Goal: Task Accomplishment & Management: Manage account settings

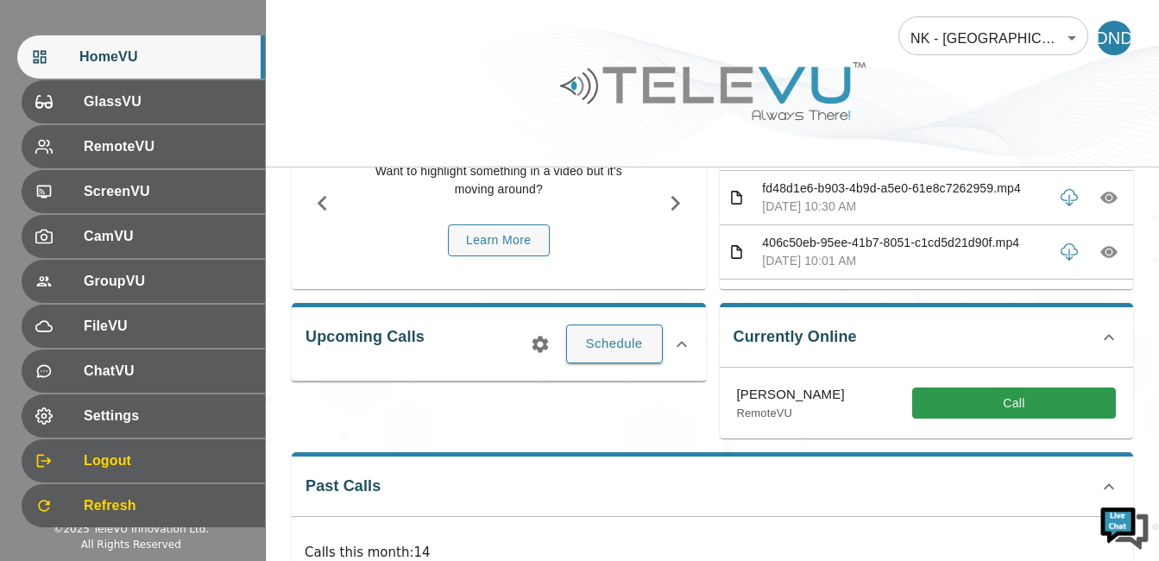
scroll to position [202, 0]
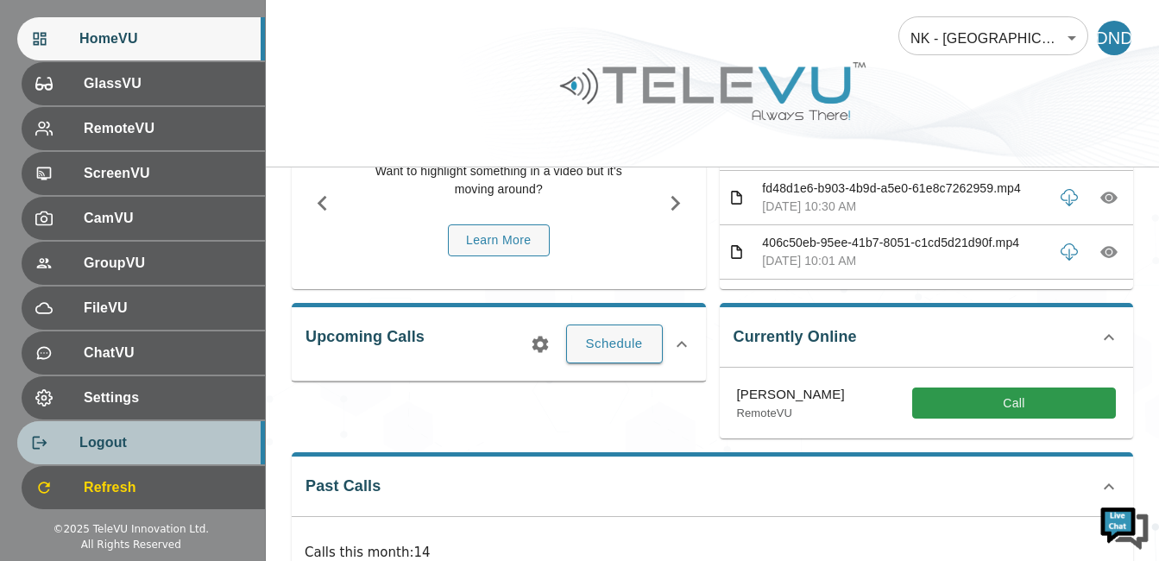
click at [79, 451] on span "Logout" at bounding box center [165, 442] width 172 height 21
